Goal: Find specific page/section: Locate item on page

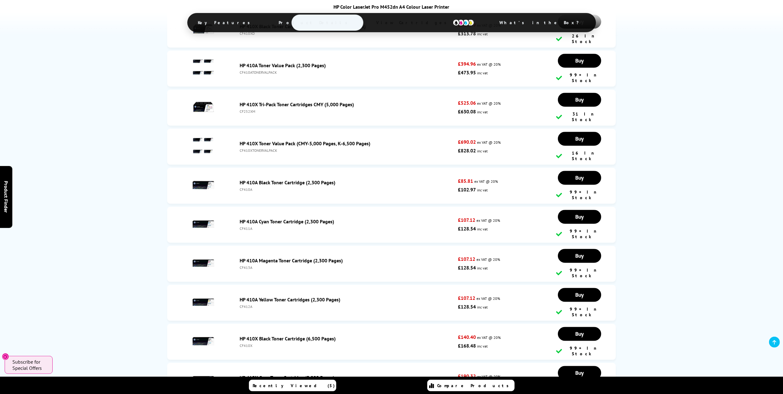
scroll to position [1178, 0]
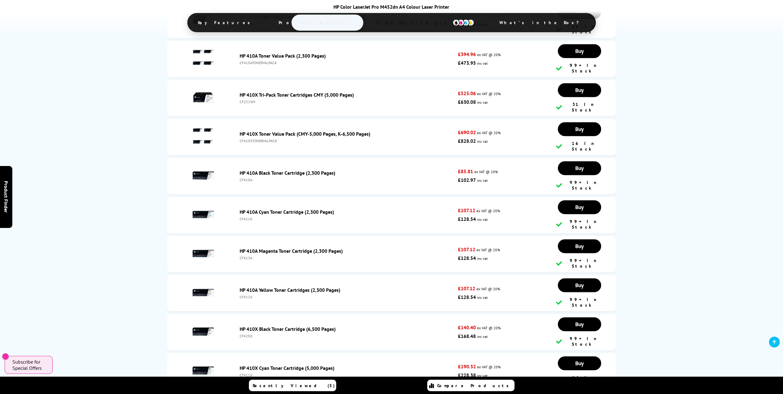
click at [247, 177] on div "CF410A" at bounding box center [347, 179] width 215 height 5
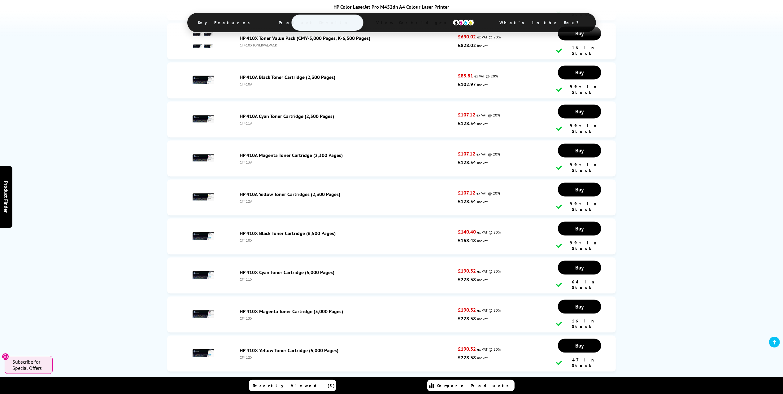
scroll to position [1261, 0]
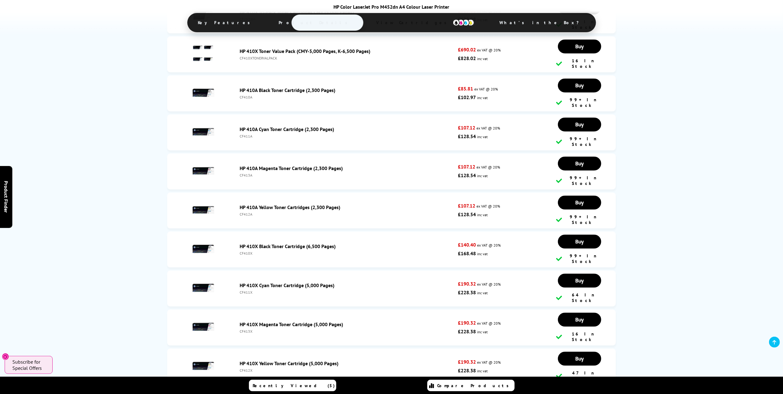
click at [247, 173] on div "CF413A" at bounding box center [347, 175] width 215 height 5
click at [245, 329] on div "CF413X" at bounding box center [347, 331] width 215 height 5
copy div "CF413X"
